Goal: Check status

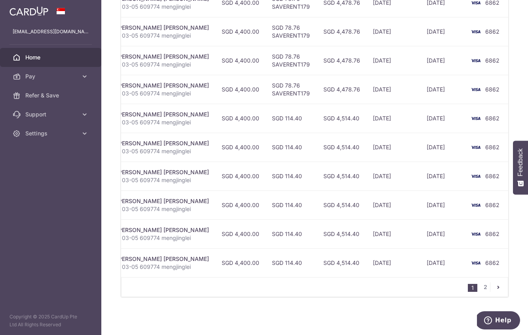
scroll to position [281, 0]
click at [480, 285] on link "2" at bounding box center [484, 286] width 9 height 9
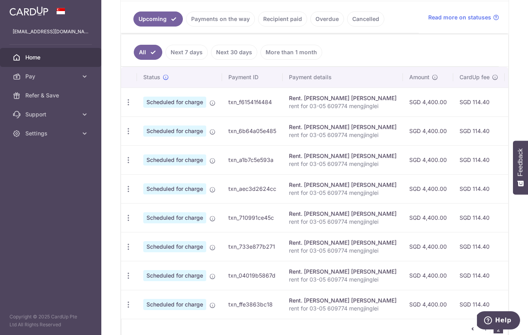
scroll to position [224, 0]
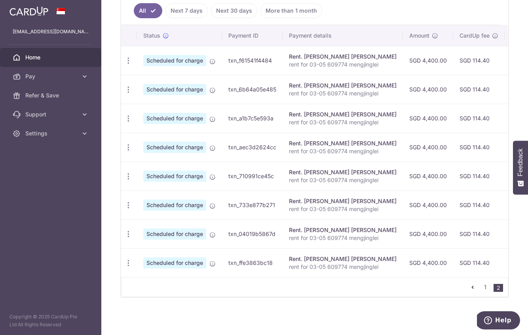
click at [361, 13] on ul "All Next 7 days Next 30 days More than 1 month" at bounding box center [310, 9] width 378 height 32
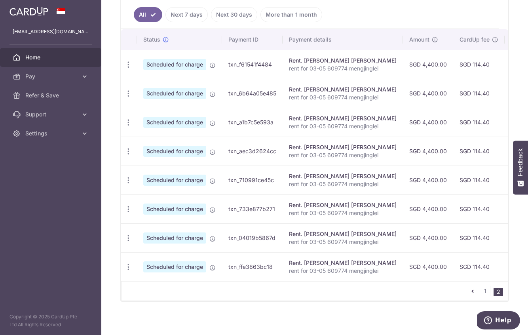
scroll to position [150, 0]
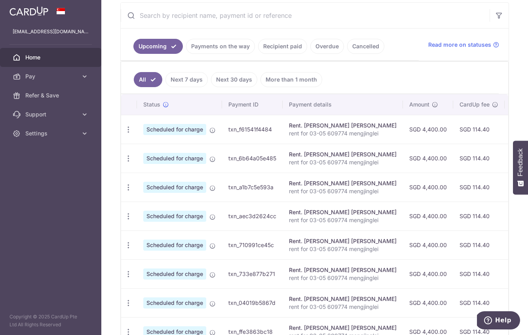
click at [292, 46] on link "Recipient paid" at bounding box center [282, 46] width 49 height 15
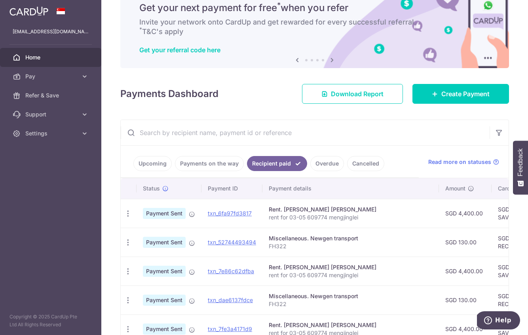
scroll to position [113, 0]
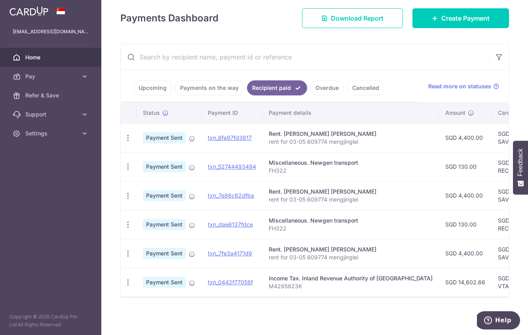
click at [332, 87] on link "Overdue" at bounding box center [327, 87] width 34 height 15
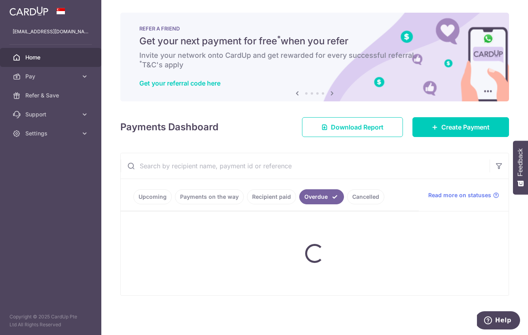
scroll to position [0, 0]
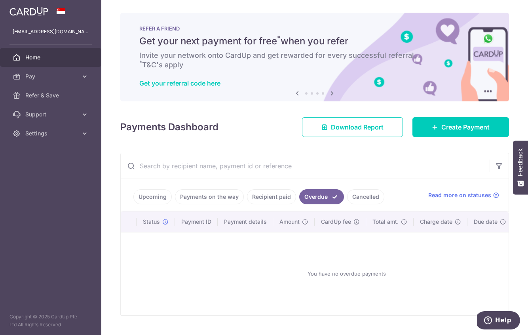
click at [370, 194] on link "Cancelled" at bounding box center [365, 196] width 37 height 15
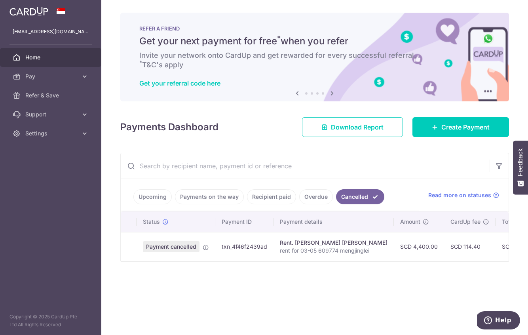
click at [274, 198] on link "Recipient paid" at bounding box center [271, 196] width 49 height 15
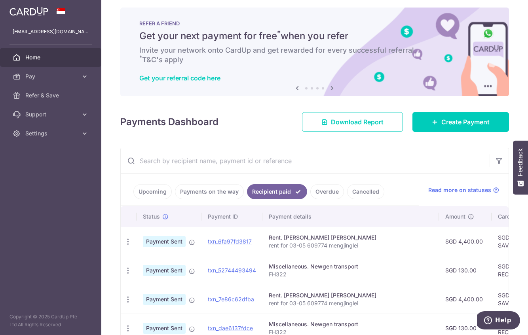
scroll to position [31, 0]
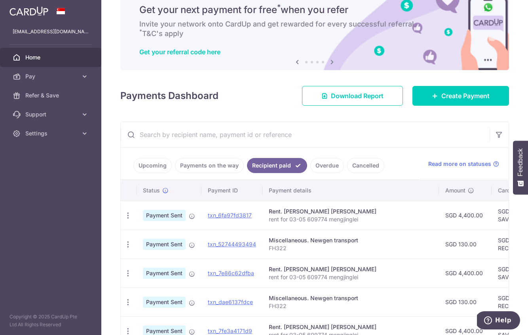
click at [376, 167] on link "Cancelled" at bounding box center [365, 165] width 37 height 15
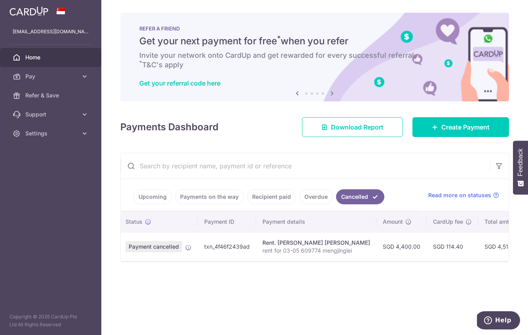
scroll to position [0, 0]
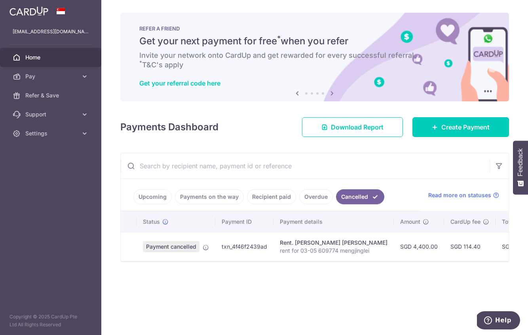
click at [280, 198] on link "Recipient paid" at bounding box center [271, 196] width 49 height 15
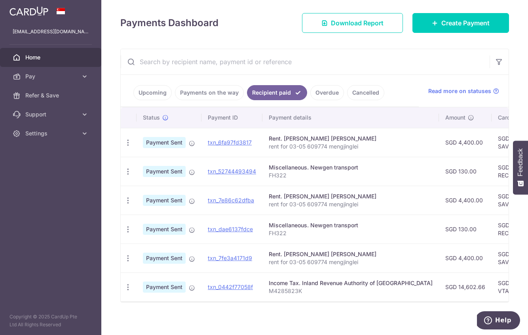
scroll to position [113, 0]
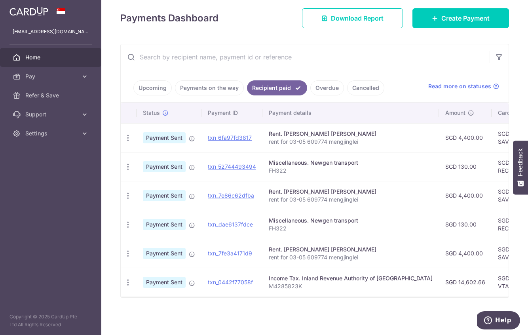
click at [175, 135] on span "Payment Sent" at bounding box center [164, 137] width 43 height 11
